Goal: Transaction & Acquisition: Subscribe to service/newsletter

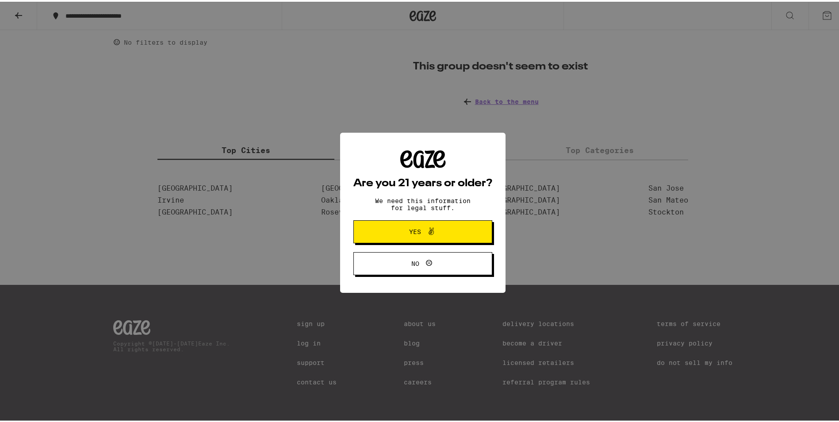
click at [420, 222] on button "Yes" at bounding box center [422, 229] width 139 height 23
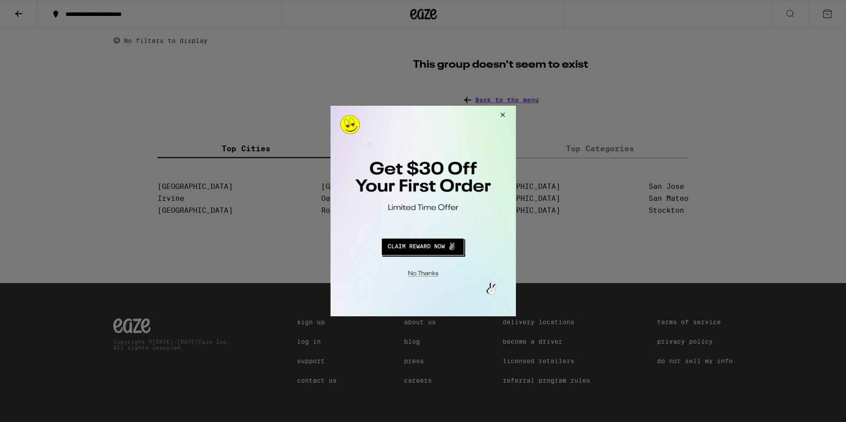
click at [424, 248] on button "Redirect to URL" at bounding box center [422, 245] width 154 height 21
